Goal: Complete application form

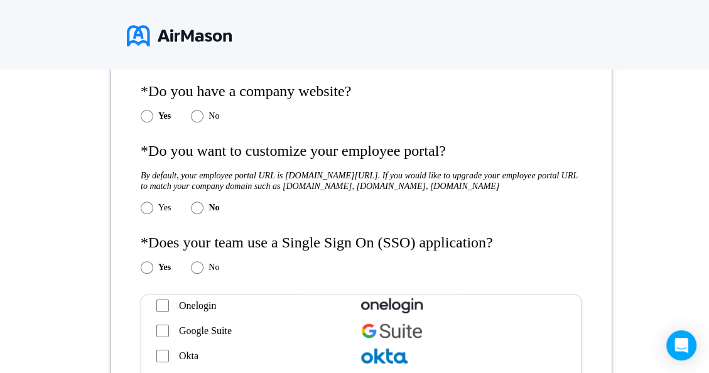
scroll to position [350, 0]
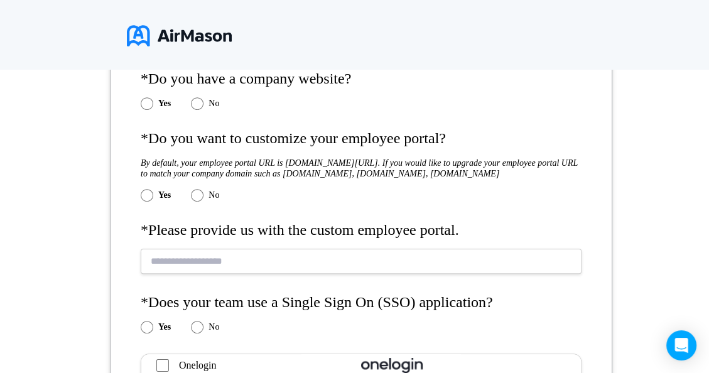
click at [302, 273] on input "text" at bounding box center [361, 261] width 441 height 25
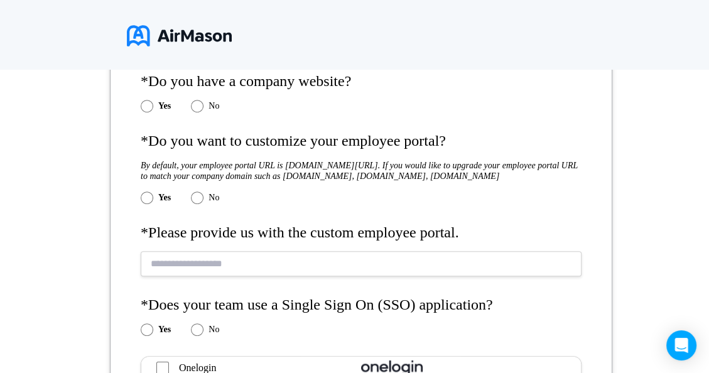
scroll to position [359, 0]
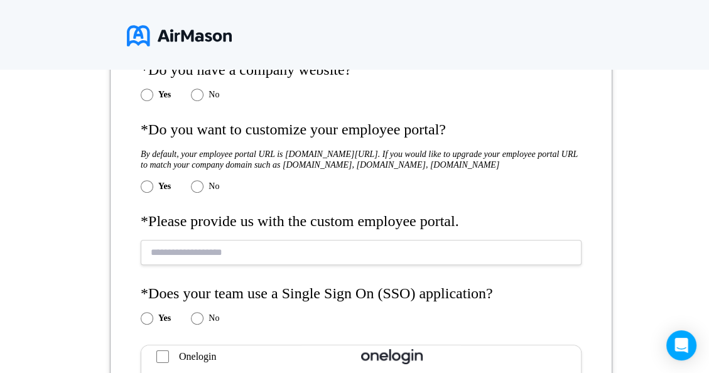
drag, startPoint x: 183, startPoint y: 157, endPoint x: 486, endPoint y: 173, distance: 303.3
click at [486, 170] on h5 "By default, your employee portal URL is [DOMAIN_NAME][URL]. If you would like t…" at bounding box center [361, 159] width 441 height 21
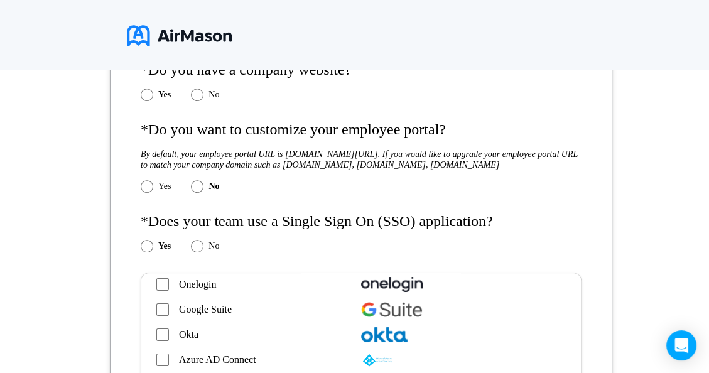
click at [318, 192] on div "Yes No" at bounding box center [361, 186] width 441 height 13
drag, startPoint x: 284, startPoint y: 153, endPoint x: 412, endPoint y: 155, distance: 127.6
click at [412, 155] on h5 "By default, your employee portal URL is [DOMAIN_NAME][URL]. If you would like t…" at bounding box center [361, 159] width 441 height 21
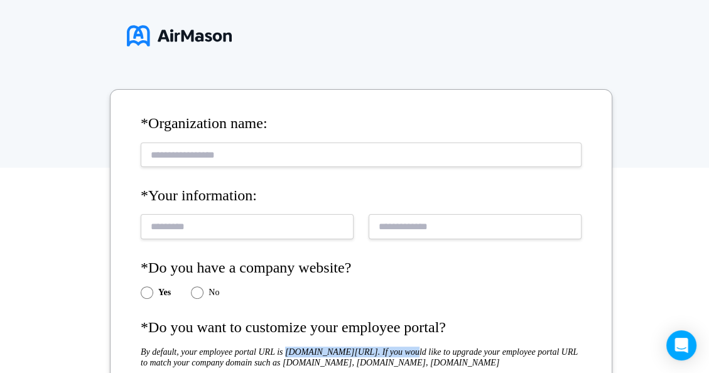
scroll to position [156, 0]
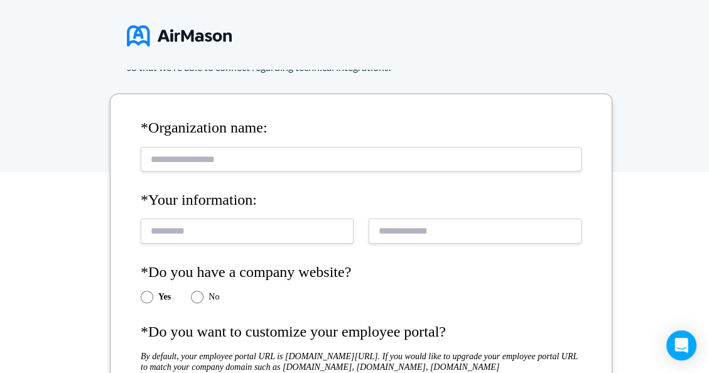
click at [235, 163] on input "text" at bounding box center [361, 159] width 441 height 25
type input "**********"
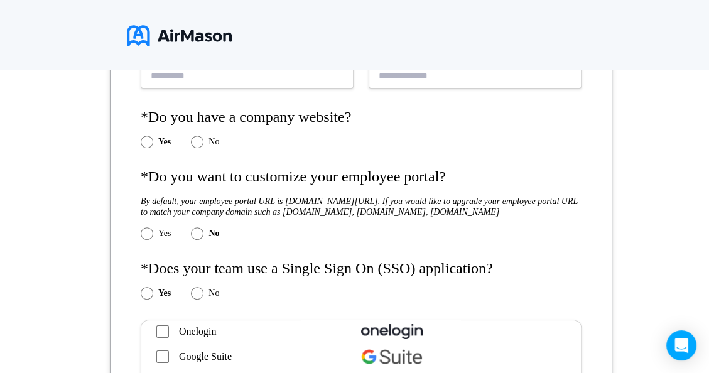
scroll to position [314, 0]
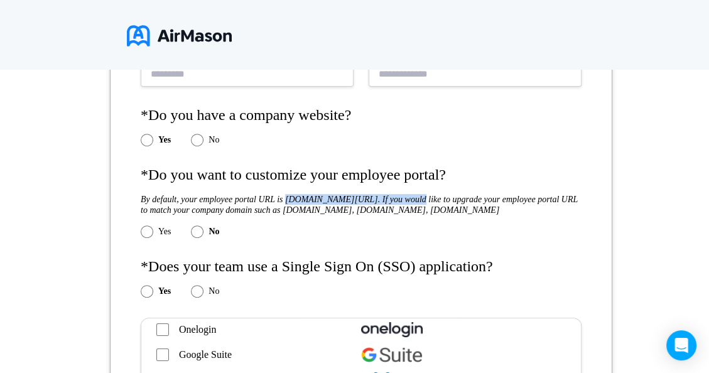
drag, startPoint x: 287, startPoint y: 199, endPoint x: 415, endPoint y: 202, distance: 128.2
click at [415, 202] on h5 "By default, your employee portal URL is [DOMAIN_NAME][URL]. If you would like t…" at bounding box center [361, 204] width 441 height 21
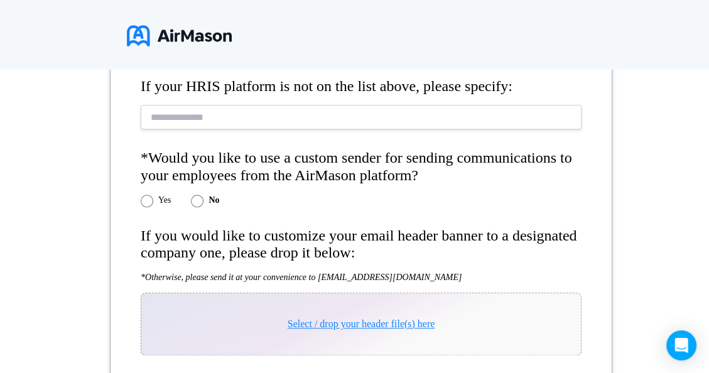
scroll to position [1057, 0]
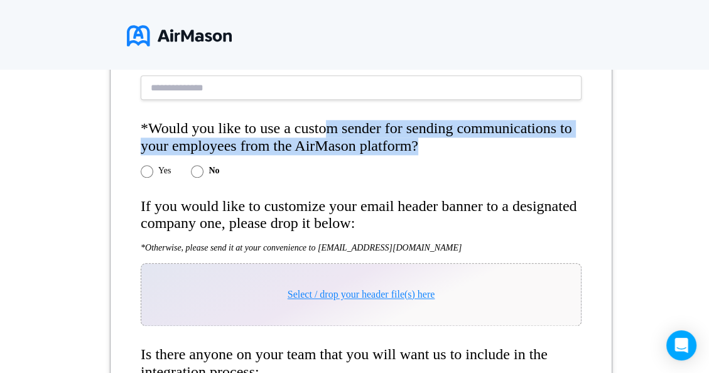
drag, startPoint x: 324, startPoint y: 136, endPoint x: 454, endPoint y: 156, distance: 131.0
click at [454, 155] on h4 "*Would you like to use a custom sender for sending communications to your emplo…" at bounding box center [361, 137] width 441 height 35
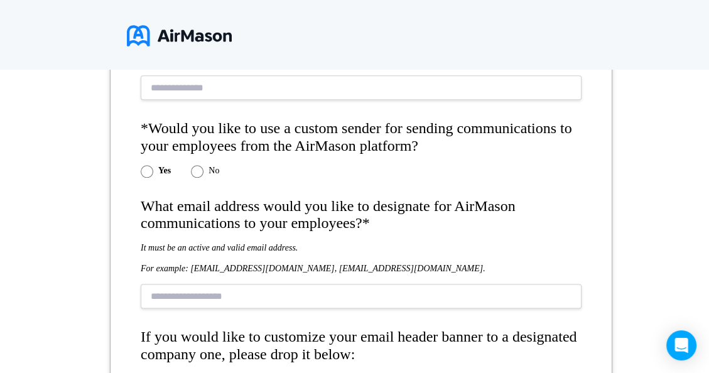
click at [293, 302] on input "text" at bounding box center [361, 296] width 441 height 25
click at [463, 274] on h5 "For example: [EMAIL_ADDRESS][DOMAIN_NAME], [EMAIL_ADDRESS][DOMAIN_NAME]." at bounding box center [361, 268] width 441 height 11
click at [400, 308] on input "text" at bounding box center [361, 296] width 441 height 25
click at [490, 274] on h5 "For example: [EMAIL_ADDRESS][DOMAIN_NAME], [EMAIL_ADDRESS][DOMAIN_NAME]." at bounding box center [361, 268] width 441 height 11
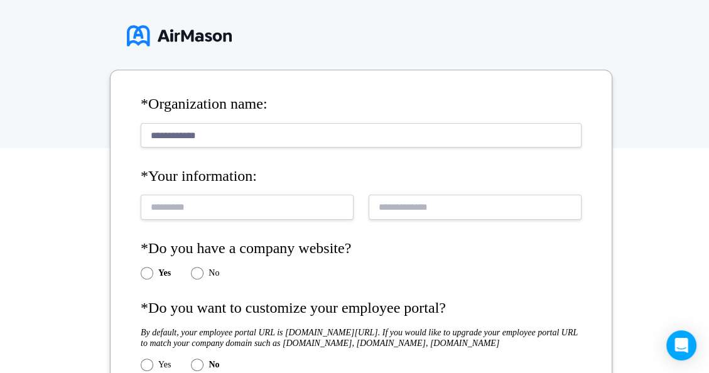
scroll to position [0, 0]
